Goal: Task Accomplishment & Management: Manage account settings

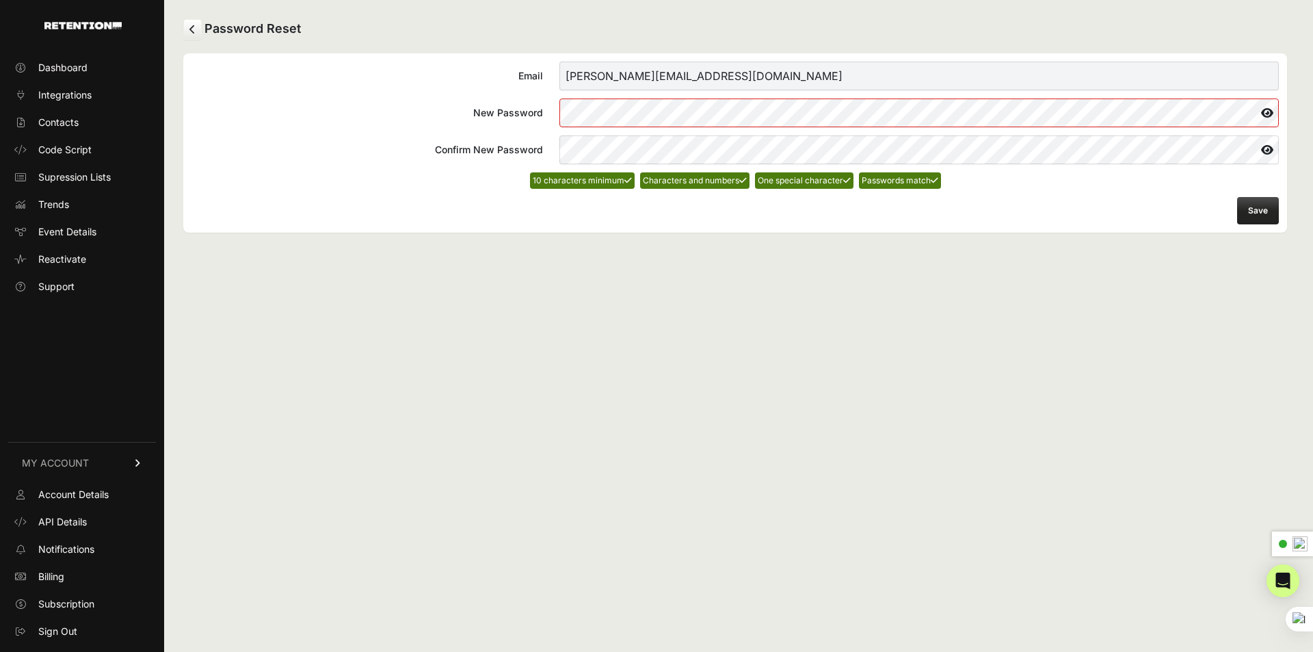
click at [1048, 246] on div "Password Reset Email david@plumbingoverstock.com New Password Confirm New Passw…" at bounding box center [735, 326] width 1142 height 652
drag, startPoint x: 594, startPoint y: 79, endPoint x: 560, endPoint y: 73, distance: 34.6
click at [560, 73] on input "david@plumbingoverstock.com" at bounding box center [920, 76] width 720 height 29
click at [1263, 216] on button "Save" at bounding box center [1258, 210] width 42 height 27
